Goal: Task Accomplishment & Management: Manage account settings

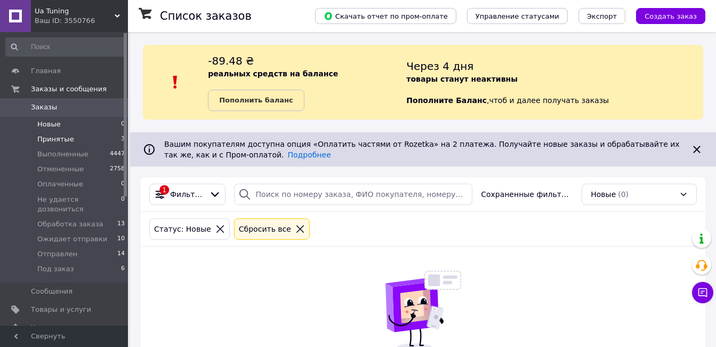
click at [68, 135] on span "Принятые" at bounding box center [55, 139] width 37 height 10
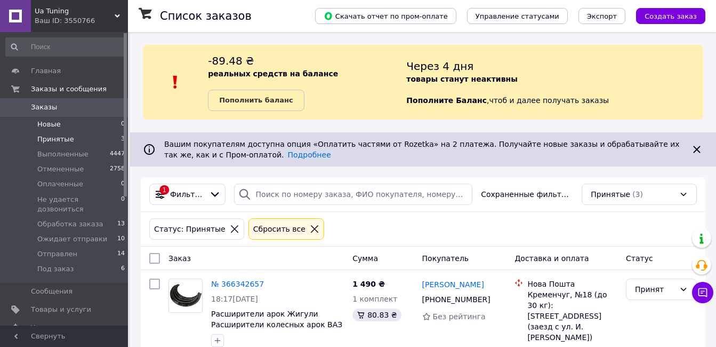
click at [73, 124] on li "Новые 0" at bounding box center [65, 124] width 131 height 15
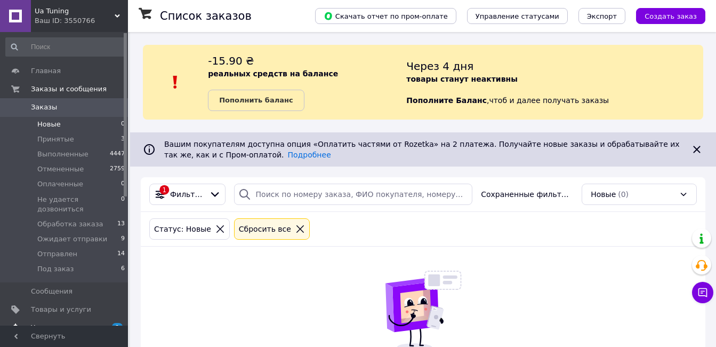
click at [98, 323] on span "Уведомления" at bounding box center [65, 328] width 68 height 10
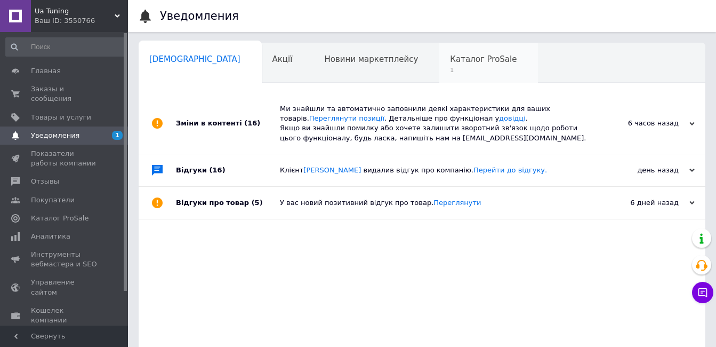
click at [439, 72] on div "Каталог ProSale 1" at bounding box center [488, 63] width 99 height 41
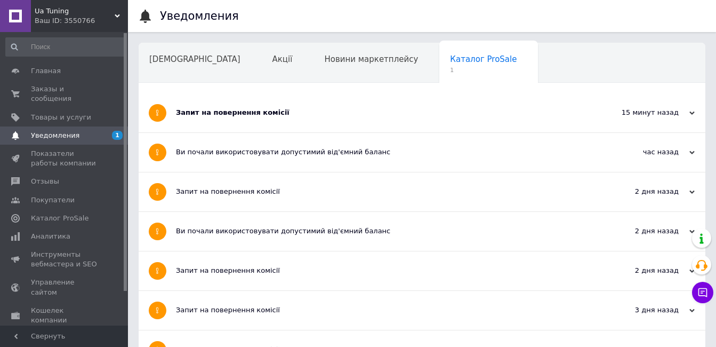
click at [293, 120] on div "Запит на повернення комісії" at bounding box center [382, 112] width 412 height 39
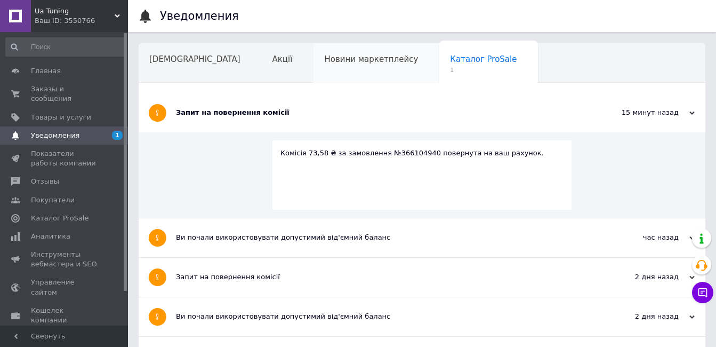
click at [314, 74] on div "Новини маркетплейсу" at bounding box center [377, 63] width 126 height 41
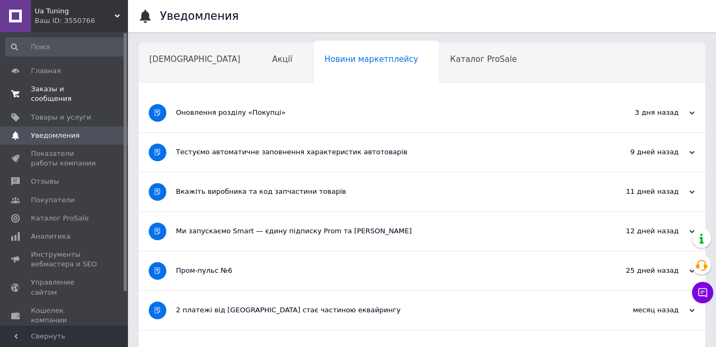
click at [91, 85] on span "Заказы и сообщения" at bounding box center [65, 93] width 68 height 19
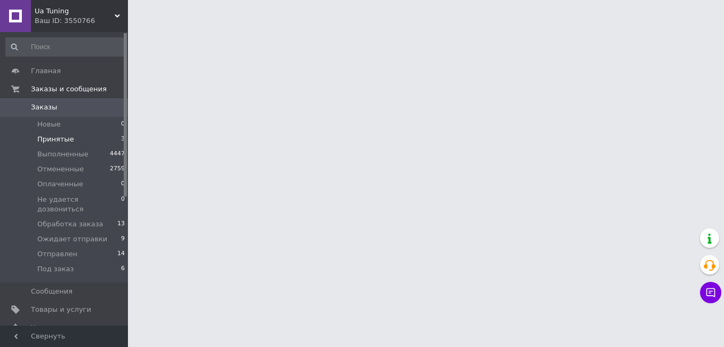
click at [108, 136] on li "Принятые 3" at bounding box center [65, 139] width 131 height 15
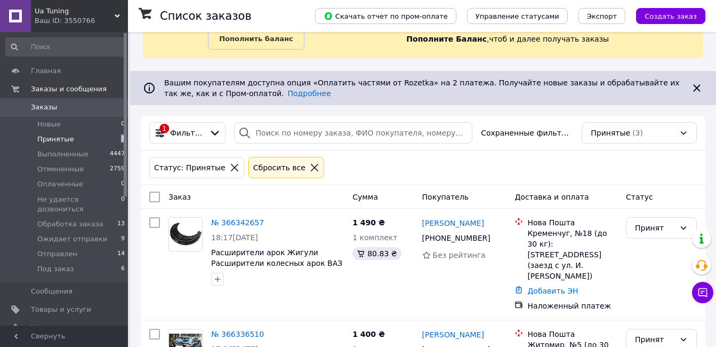
scroll to position [200, 0]
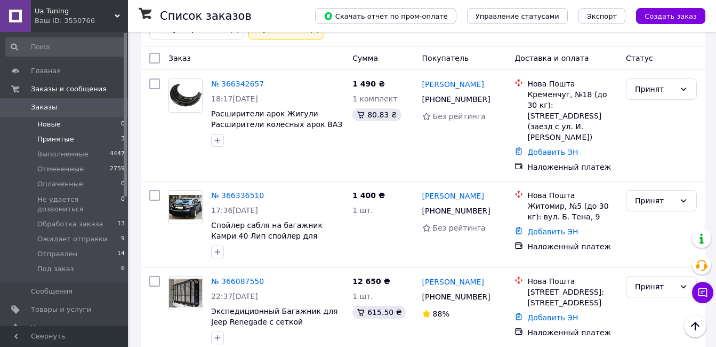
click at [80, 123] on li "Новые 0" at bounding box center [65, 124] width 131 height 15
